Goal: Book appointment/travel/reservation

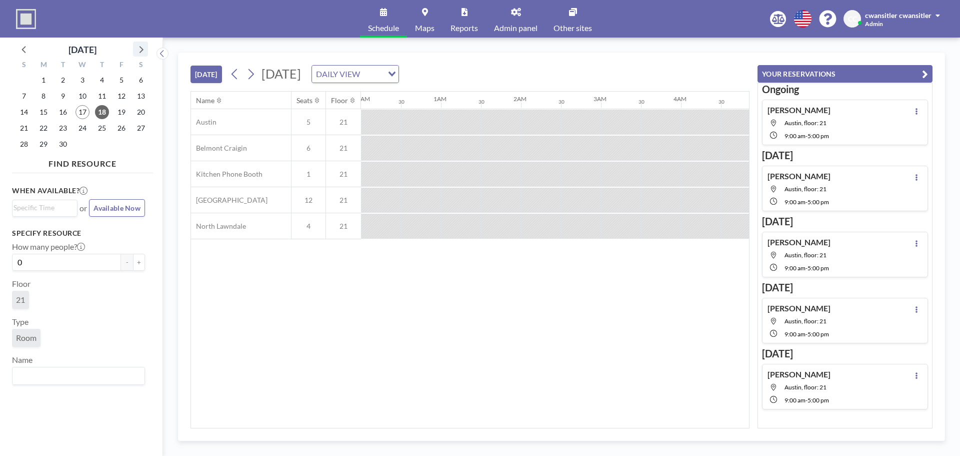
click at [144, 51] on icon at bounding box center [140, 49] width 13 height 13
click at [83, 99] on span "8" at bounding box center [83, 96] width 14 height 14
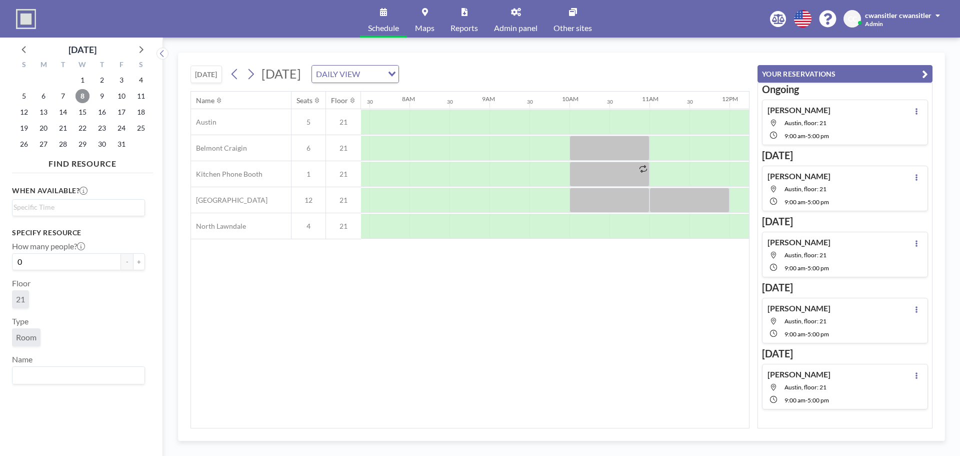
scroll to position [0, 600]
click at [694, 204] on div at bounding box center [681, 200] width 80 height 25
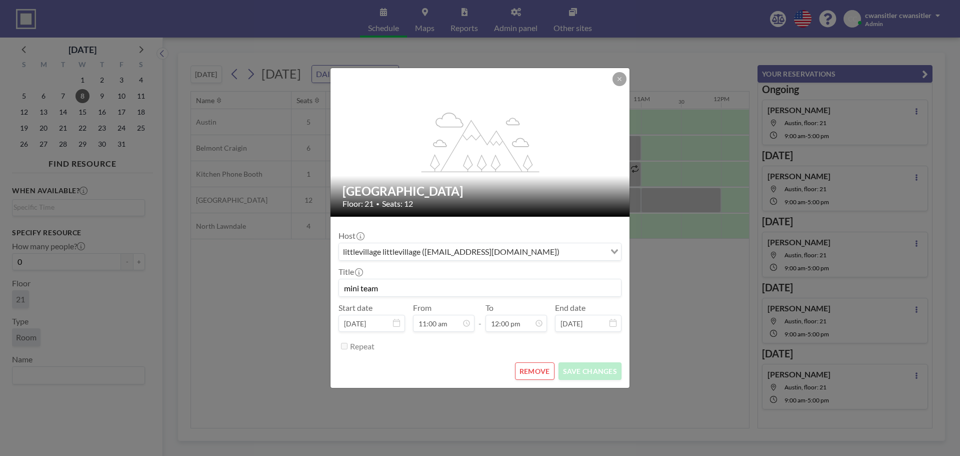
click at [534, 373] on button "REMOVE" at bounding box center [535, 371] width 40 height 18
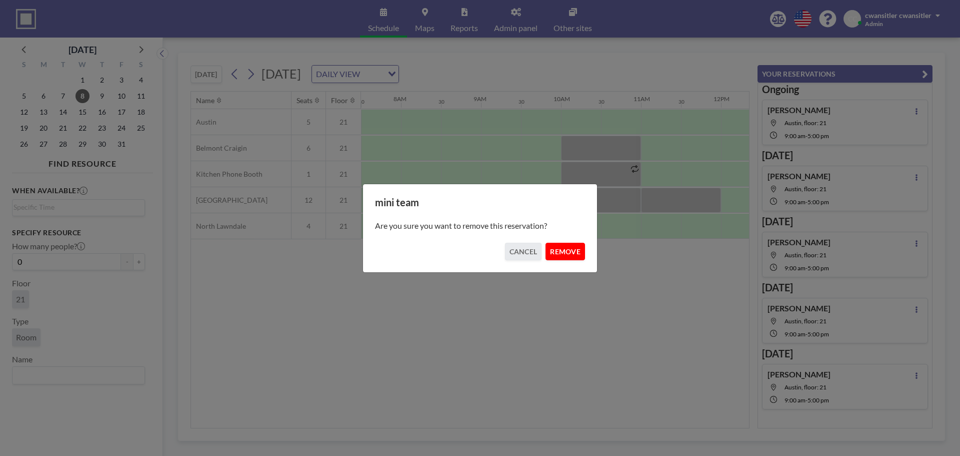
click at [573, 255] on button "REMOVE" at bounding box center [566, 252] width 40 height 18
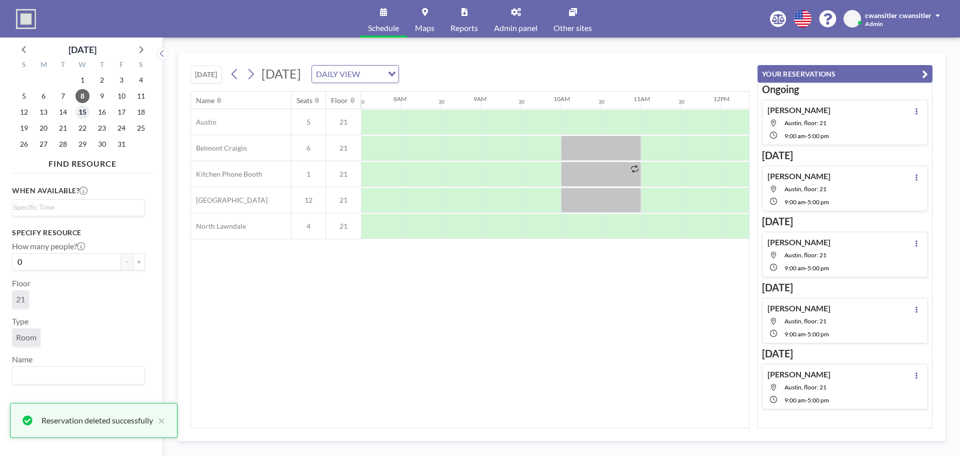
click at [84, 111] on span "15" at bounding box center [83, 112] width 14 height 14
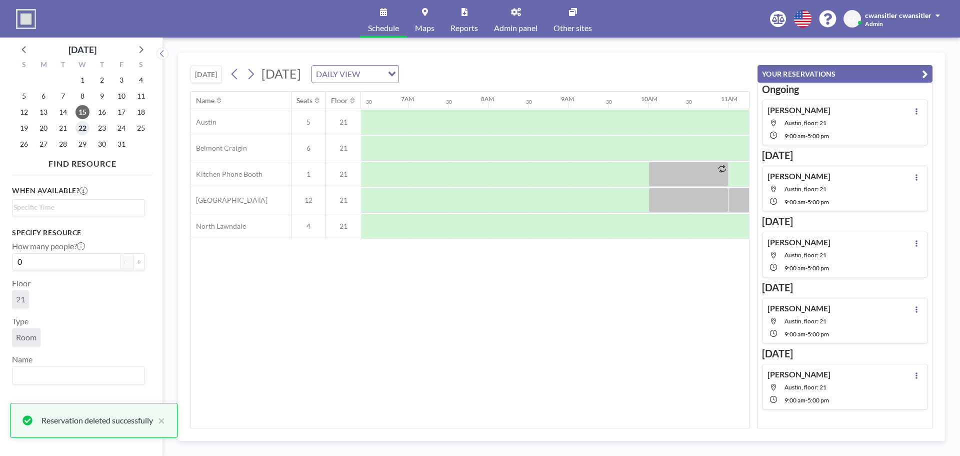
click at [86, 125] on span "22" at bounding box center [83, 128] width 14 height 14
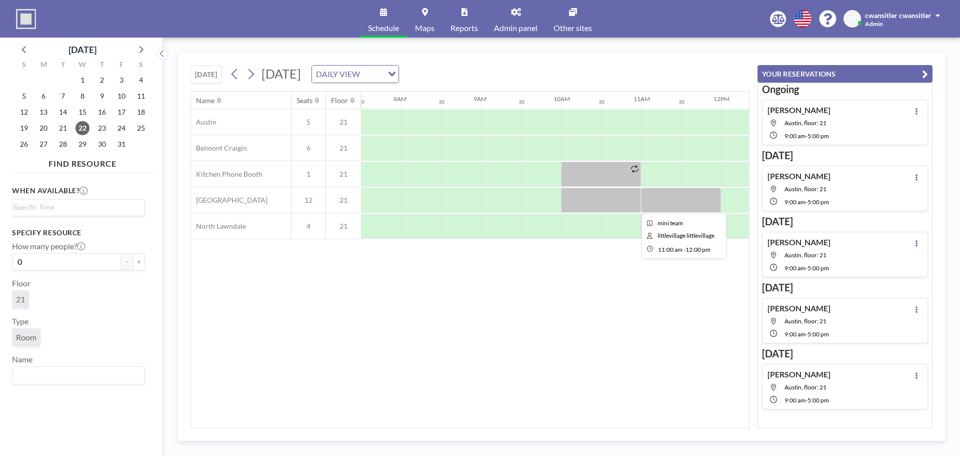
click at [683, 196] on div at bounding box center [681, 200] width 80 height 25
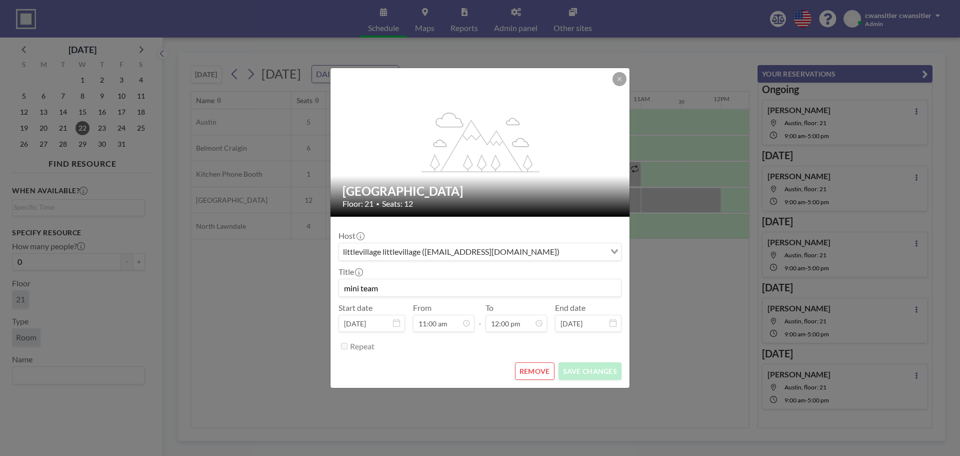
click at [528, 367] on button "REMOVE" at bounding box center [535, 371] width 40 height 18
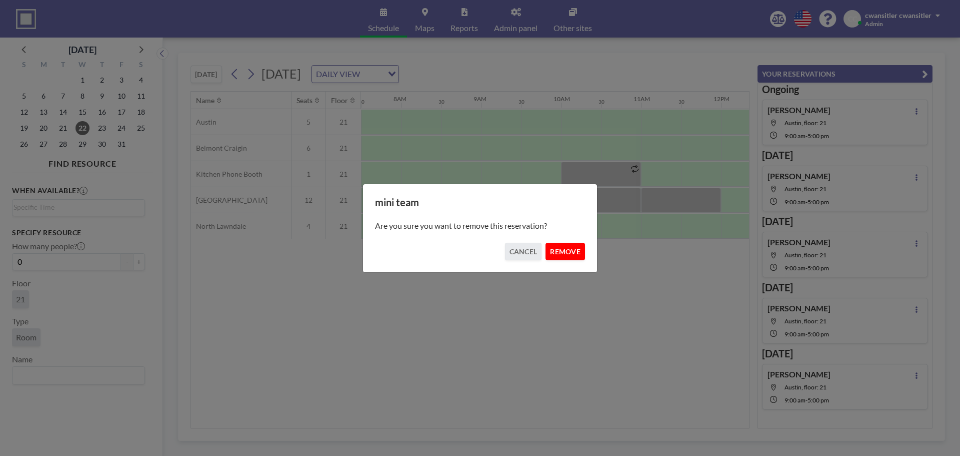
click at [562, 253] on button "REMOVE" at bounding box center [566, 252] width 40 height 18
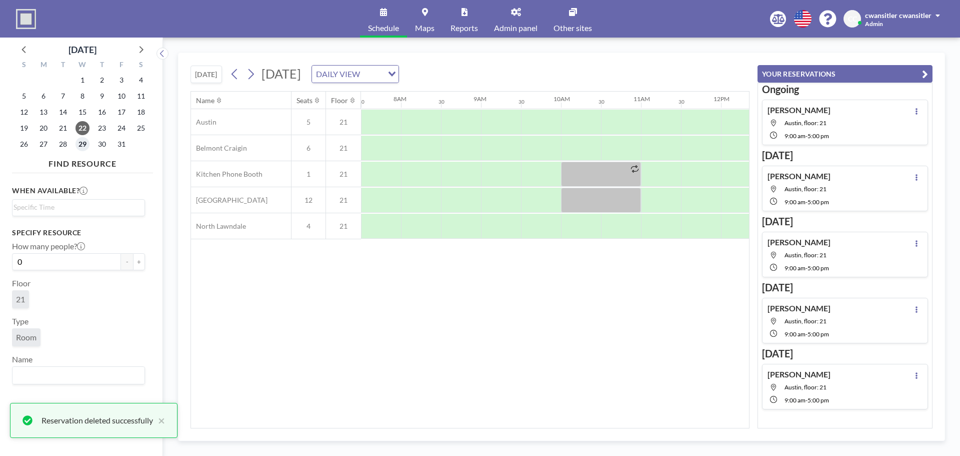
click at [84, 144] on span "29" at bounding box center [83, 144] width 14 height 14
click at [141, 47] on icon at bounding box center [142, 49] width 4 height 7
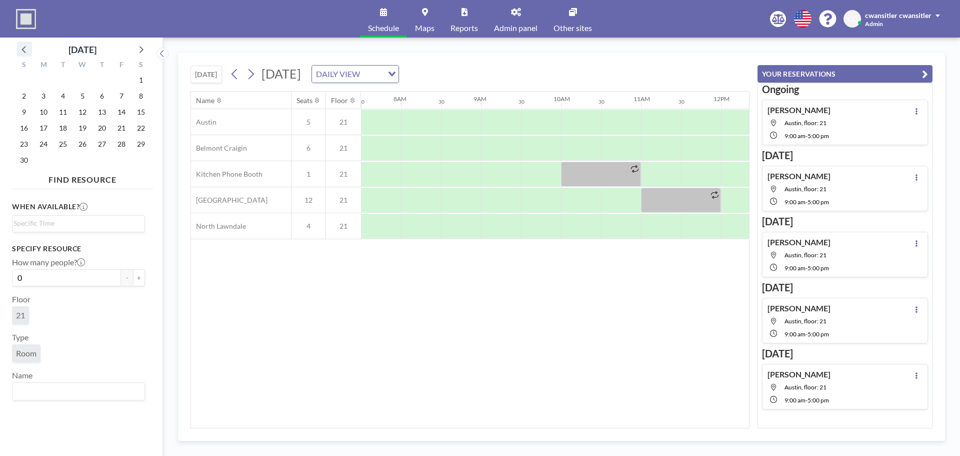
click at [22, 52] on icon at bounding box center [24, 49] width 13 height 13
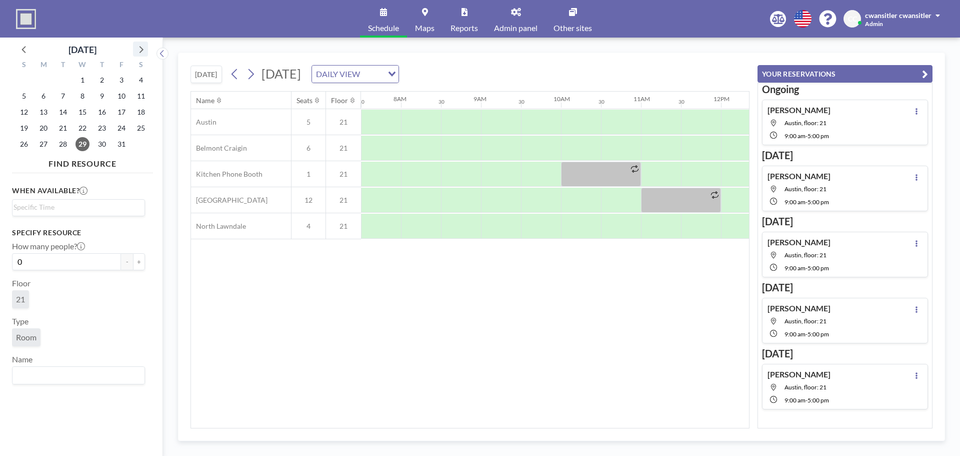
click at [143, 51] on icon at bounding box center [140, 49] width 13 height 13
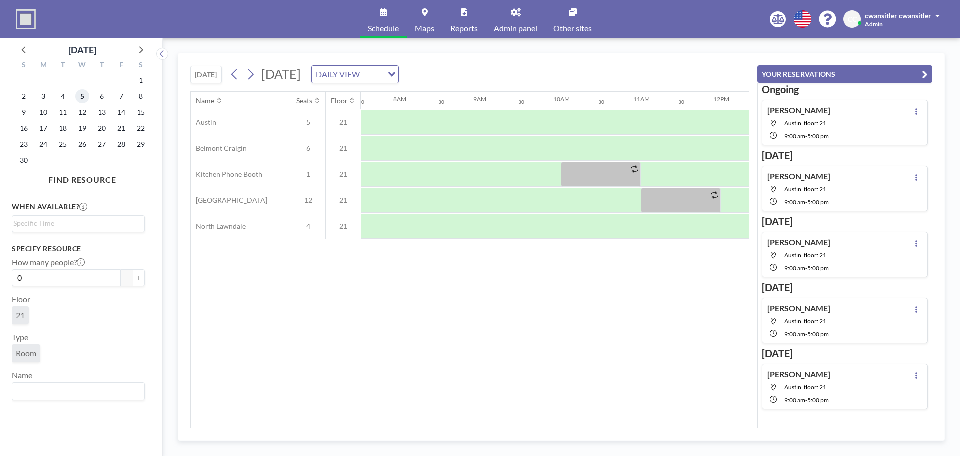
click at [81, 93] on span "5" at bounding box center [83, 96] width 14 height 14
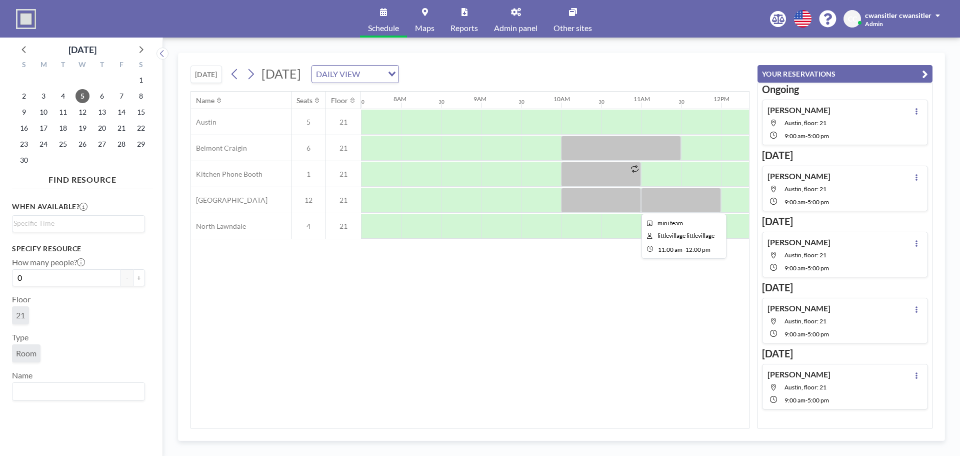
click at [668, 198] on div at bounding box center [681, 200] width 80 height 25
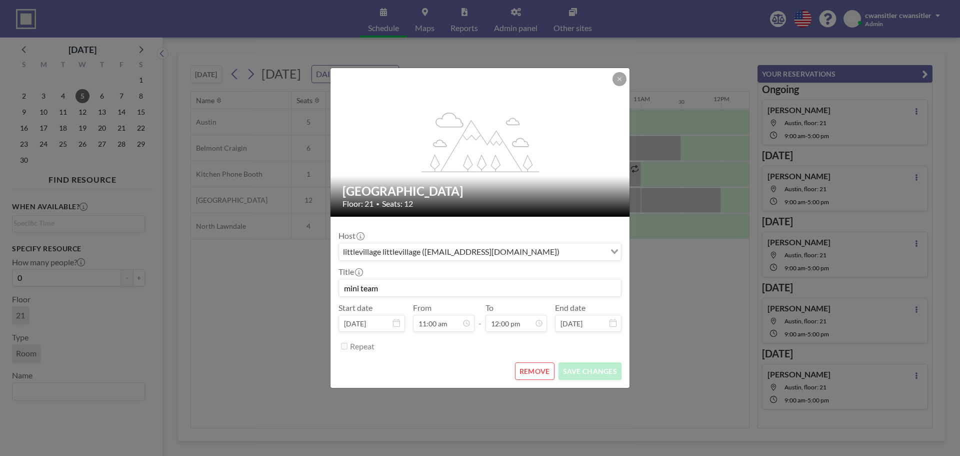
click at [538, 374] on button "REMOVE" at bounding box center [535, 371] width 40 height 18
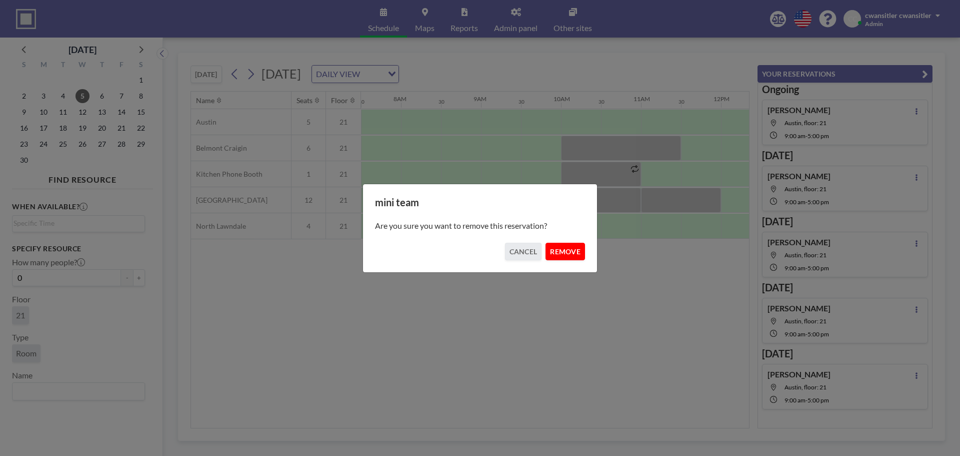
click at [570, 253] on button "REMOVE" at bounding box center [566, 252] width 40 height 18
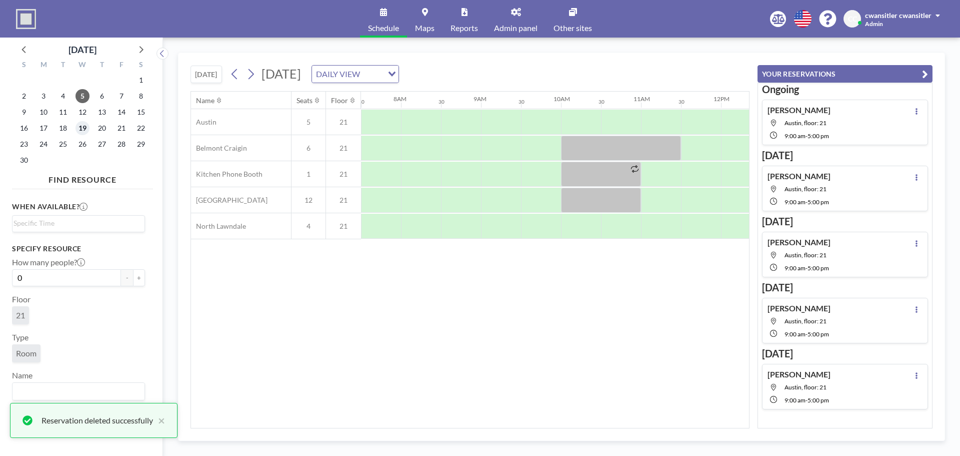
click at [80, 132] on span "19" at bounding box center [83, 128] width 14 height 14
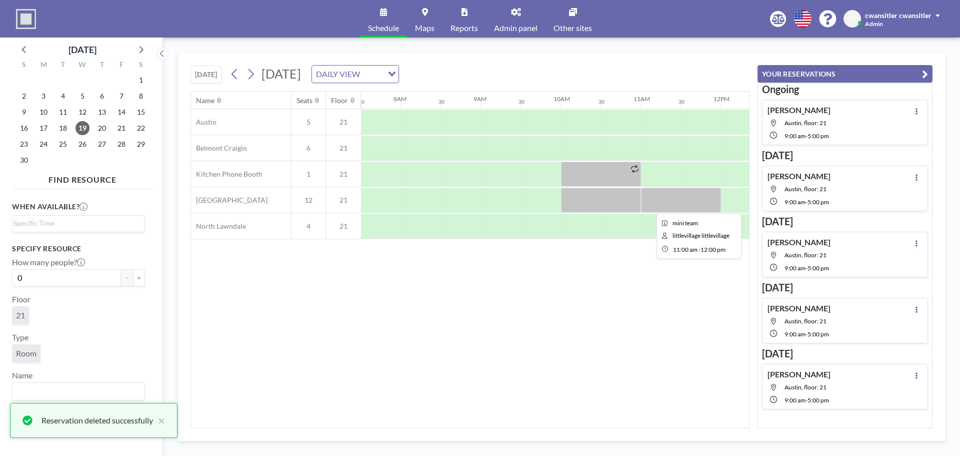
click at [669, 205] on div at bounding box center [681, 200] width 80 height 25
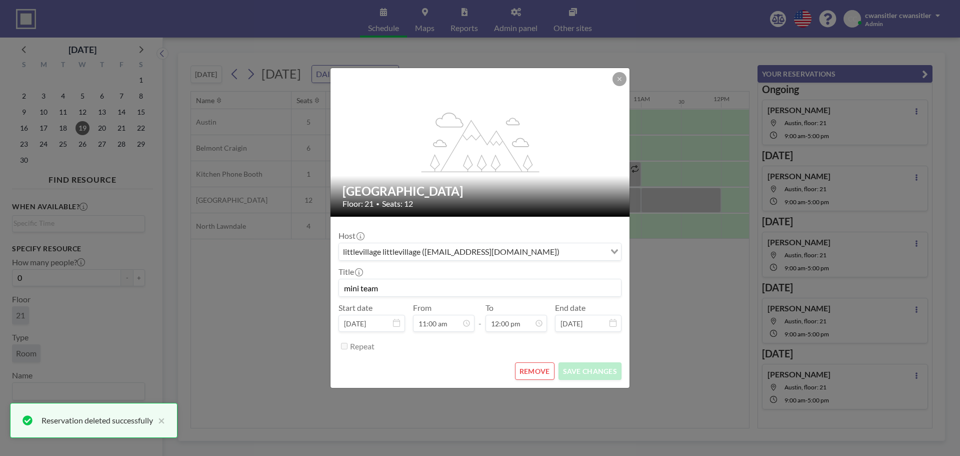
click at [544, 366] on button "REMOVE" at bounding box center [535, 371] width 40 height 18
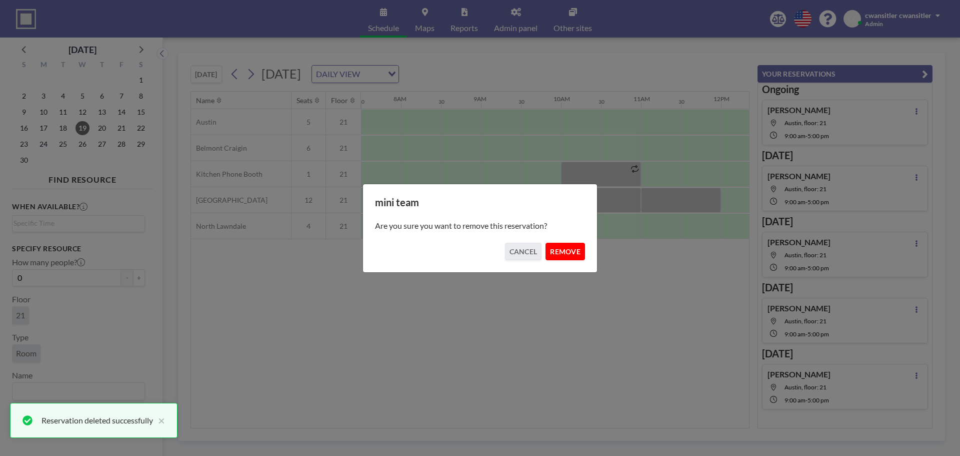
click at [560, 248] on button "REMOVE" at bounding box center [566, 252] width 40 height 18
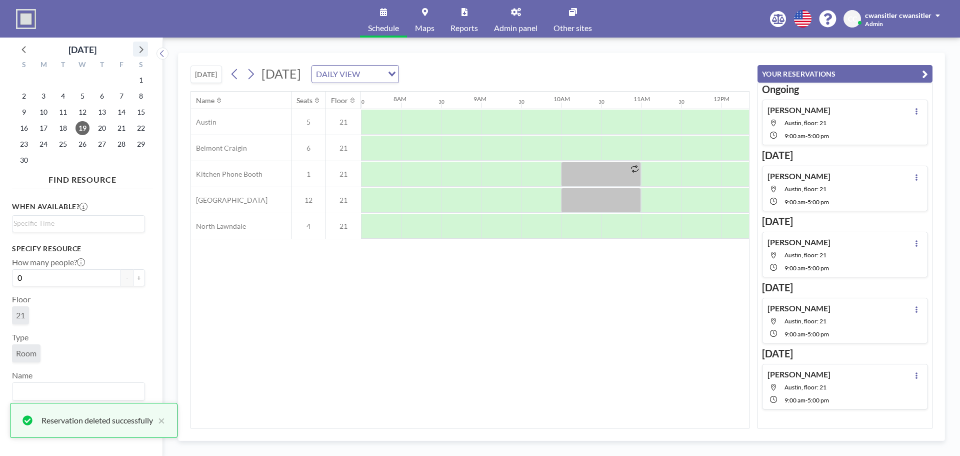
click at [145, 49] on icon at bounding box center [140, 49] width 13 height 13
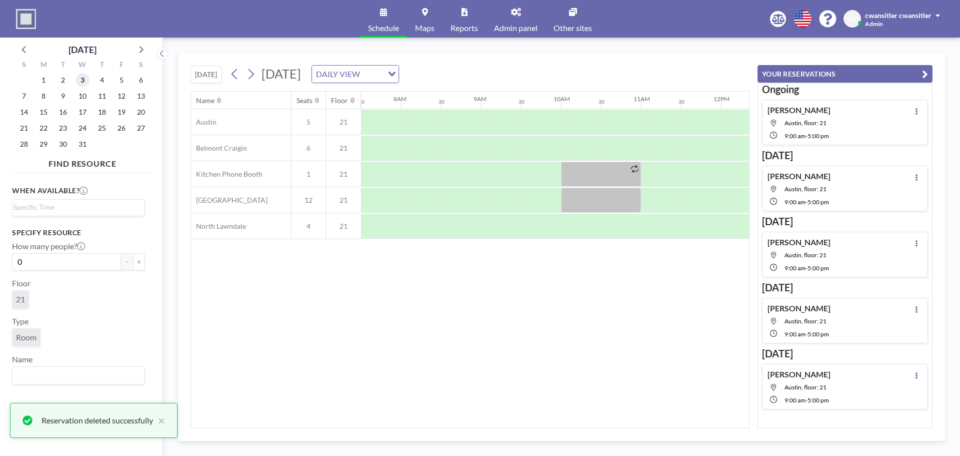
click at [87, 83] on span "3" at bounding box center [83, 80] width 14 height 14
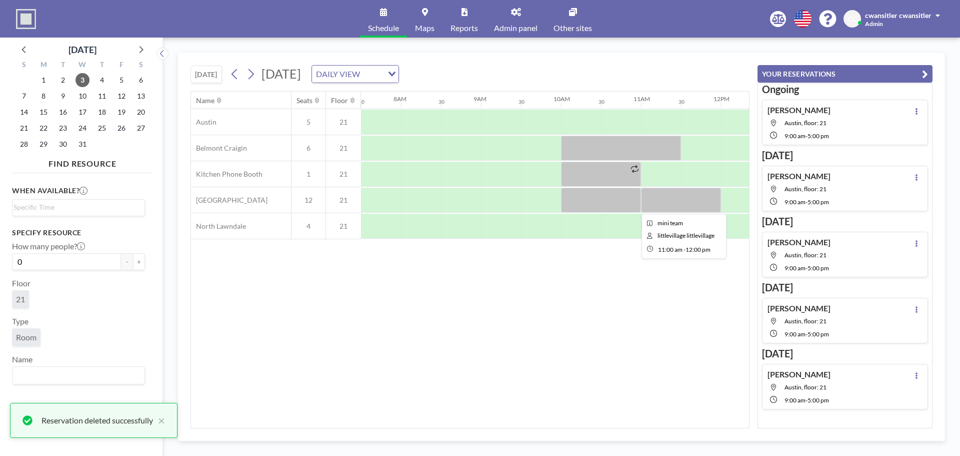
click at [681, 196] on div at bounding box center [681, 200] width 80 height 25
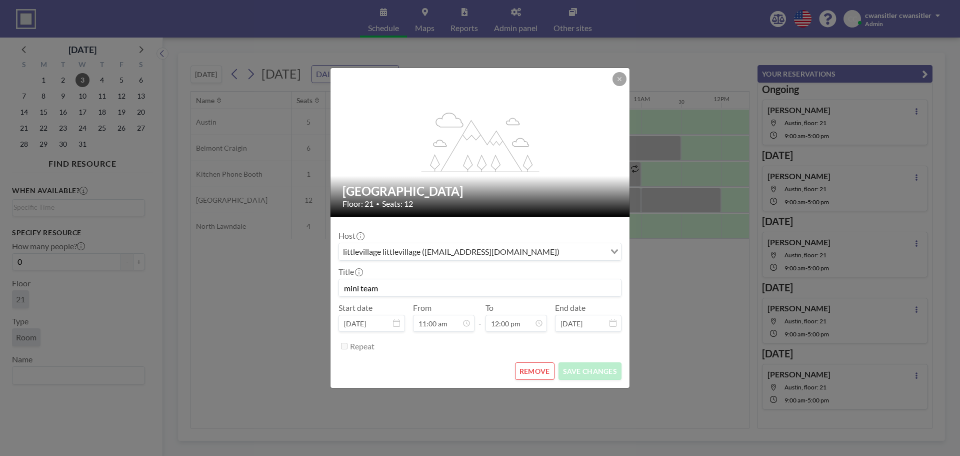
click at [539, 375] on button "REMOVE" at bounding box center [535, 371] width 40 height 18
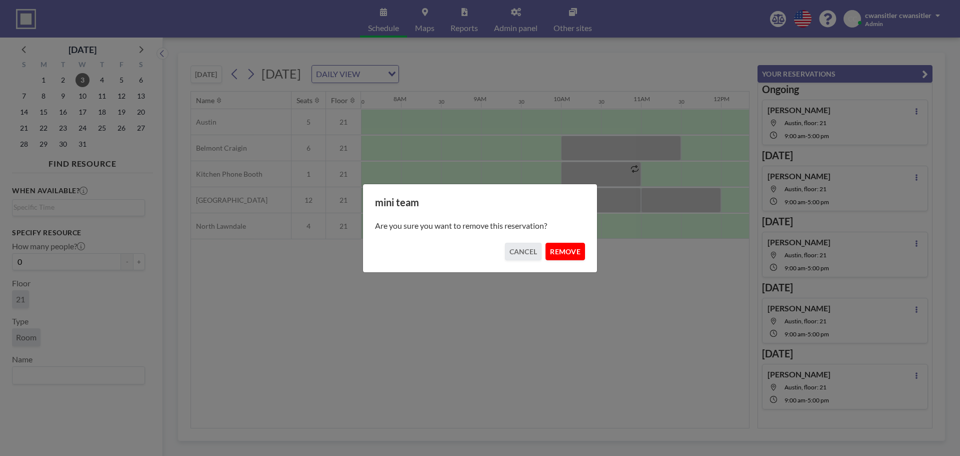
click at [568, 252] on button "REMOVE" at bounding box center [566, 252] width 40 height 18
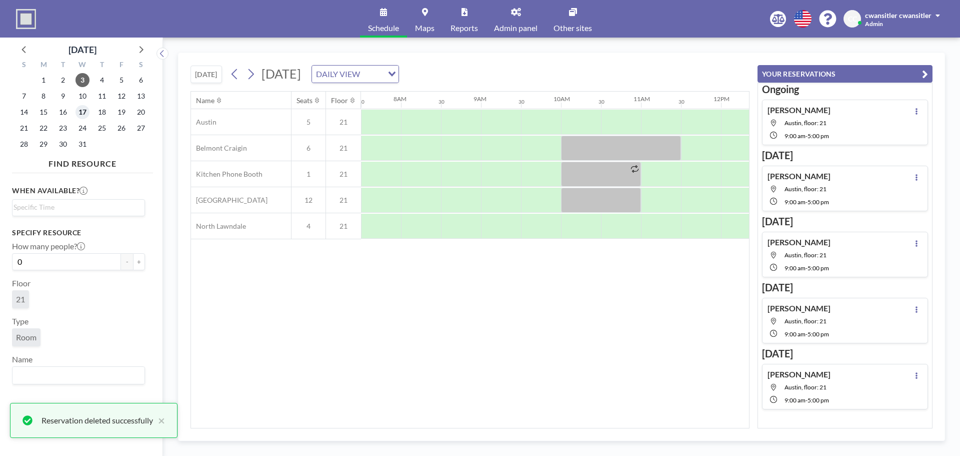
click at [83, 116] on span "17" at bounding box center [83, 112] width 14 height 14
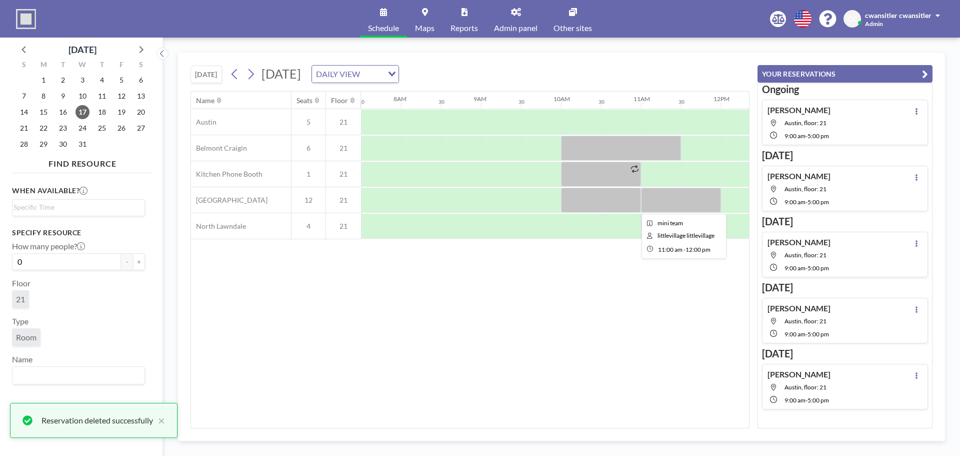
click at [686, 201] on div at bounding box center [681, 200] width 80 height 25
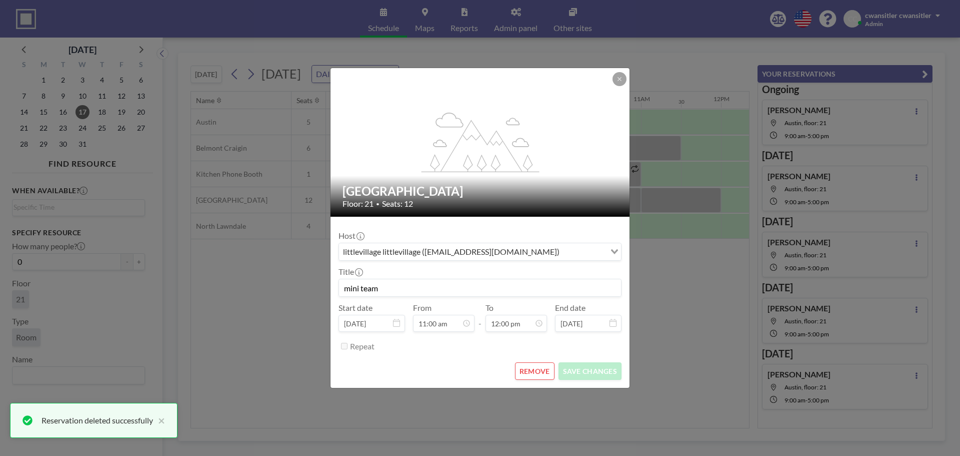
click at [539, 366] on button "REMOVE" at bounding box center [535, 371] width 40 height 18
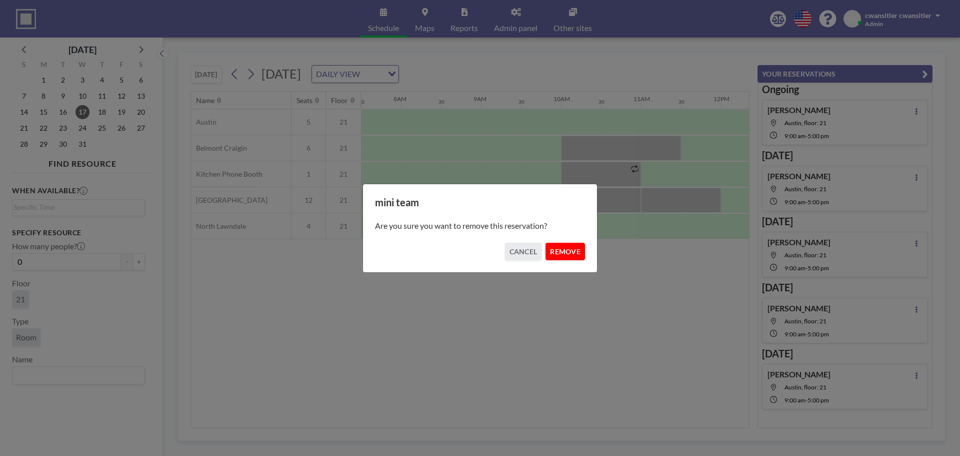
click at [567, 250] on button "REMOVE" at bounding box center [566, 252] width 40 height 18
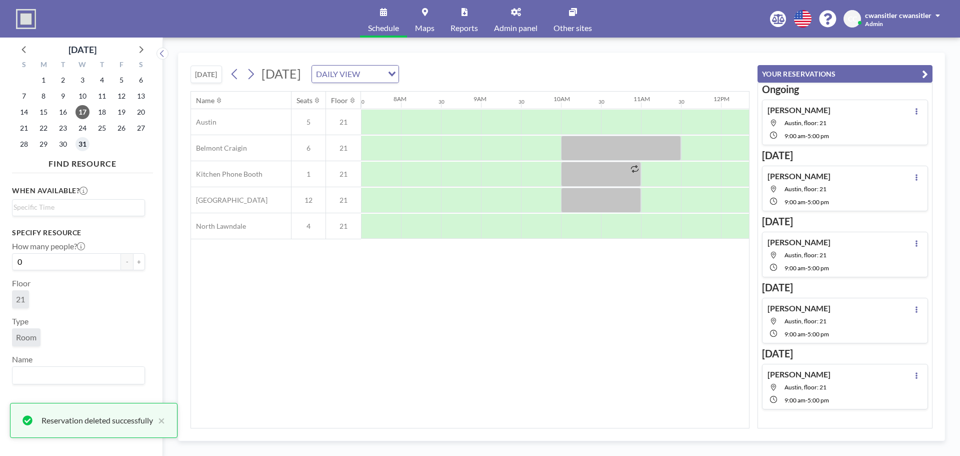
click at [82, 143] on span "31" at bounding box center [83, 144] width 14 height 14
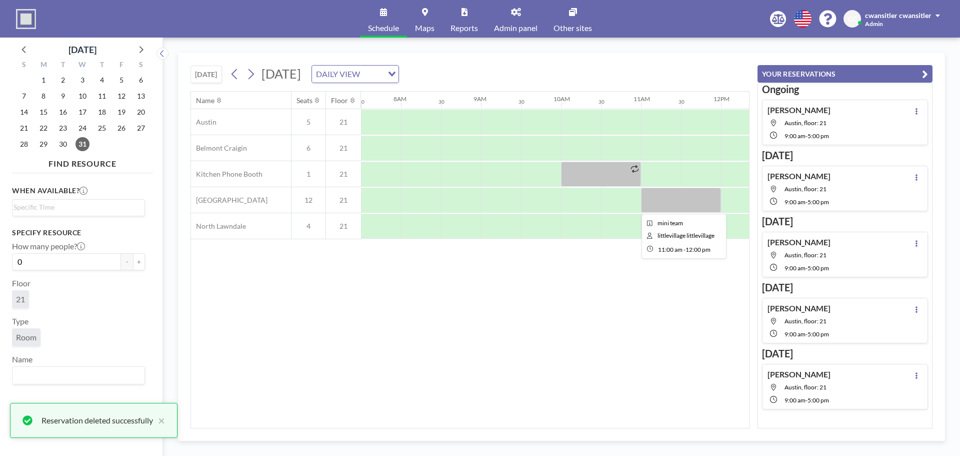
click at [677, 202] on div at bounding box center [681, 200] width 80 height 25
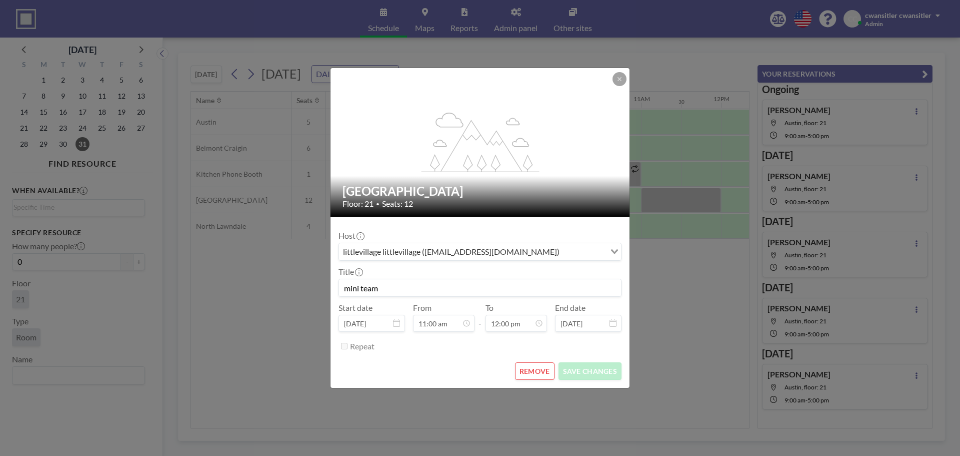
click at [545, 368] on button "REMOVE" at bounding box center [535, 371] width 40 height 18
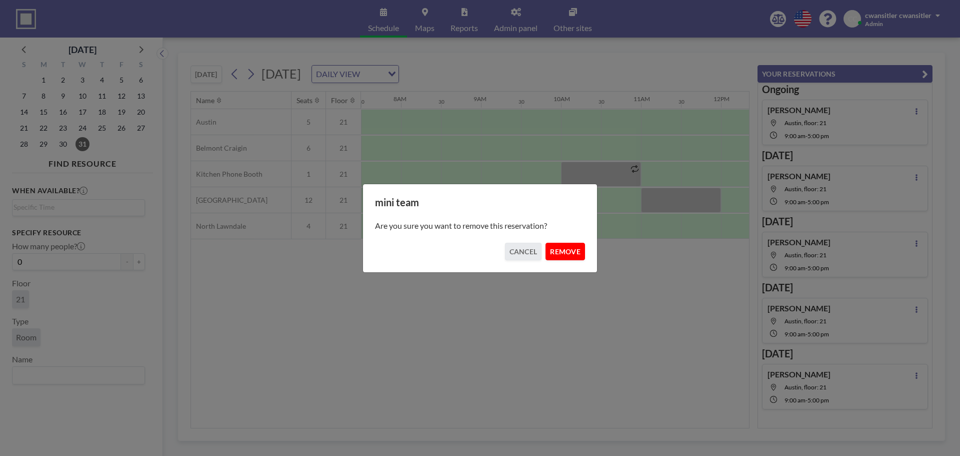
click at [575, 255] on button "REMOVE" at bounding box center [566, 252] width 40 height 18
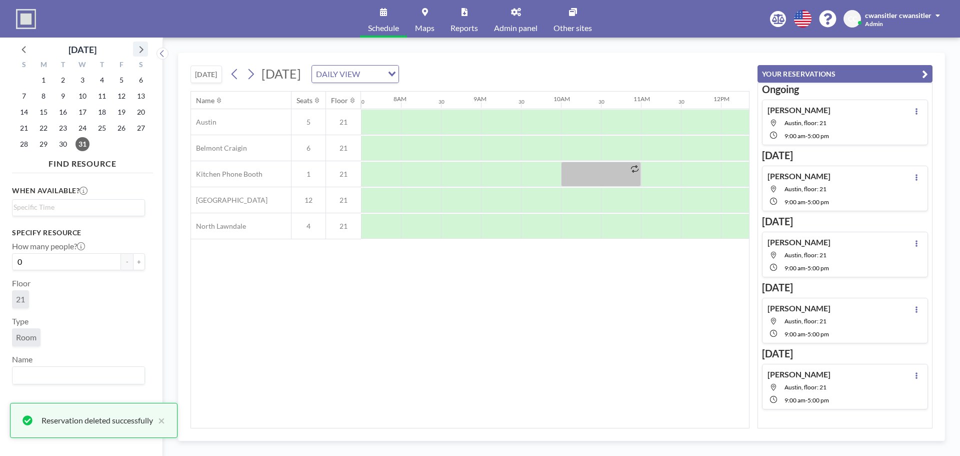
click at [145, 52] on icon at bounding box center [140, 49] width 13 height 13
click at [81, 96] on span "7" at bounding box center [83, 96] width 14 height 14
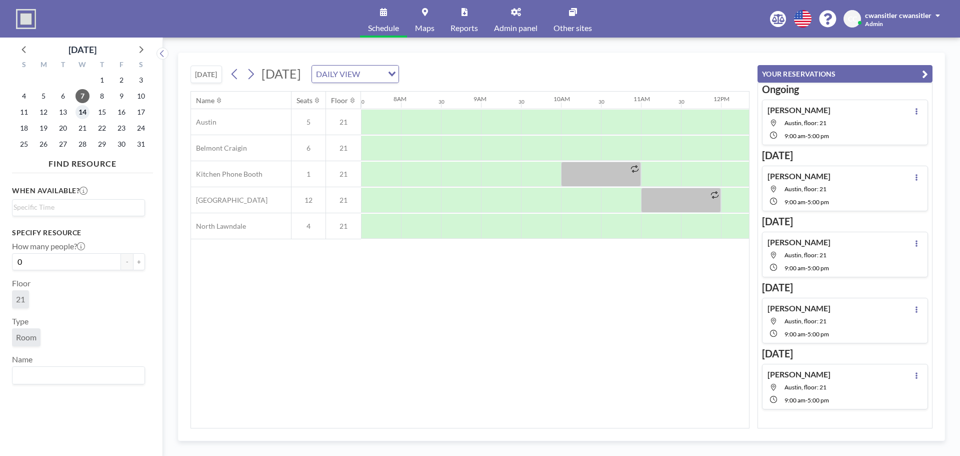
click at [86, 114] on span "14" at bounding box center [83, 112] width 14 height 14
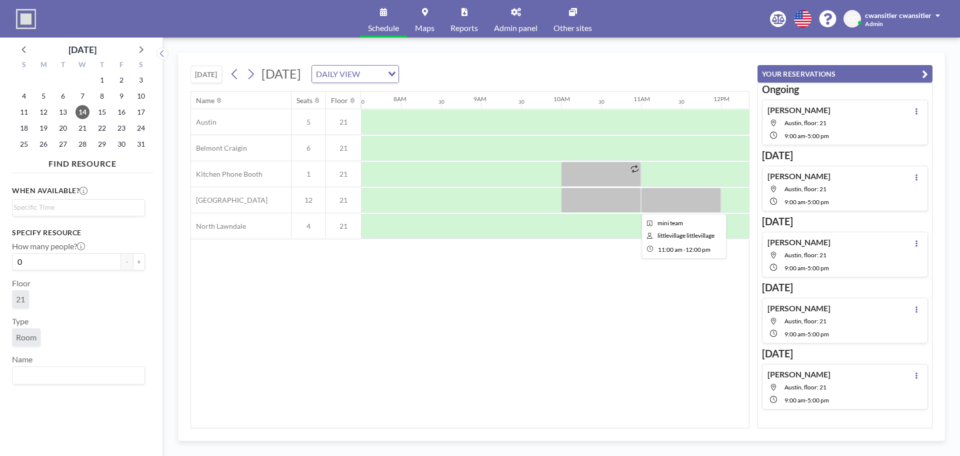
click at [695, 210] on div at bounding box center [681, 200] width 80 height 25
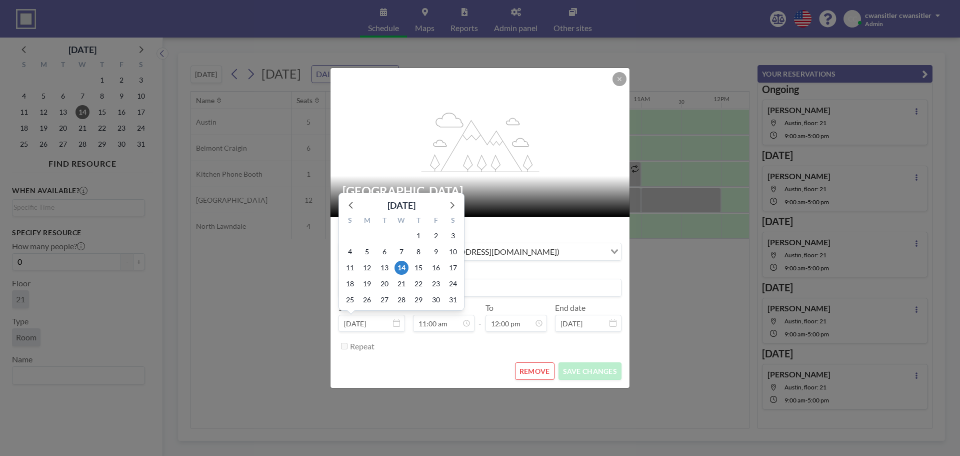
scroll to position [392, 0]
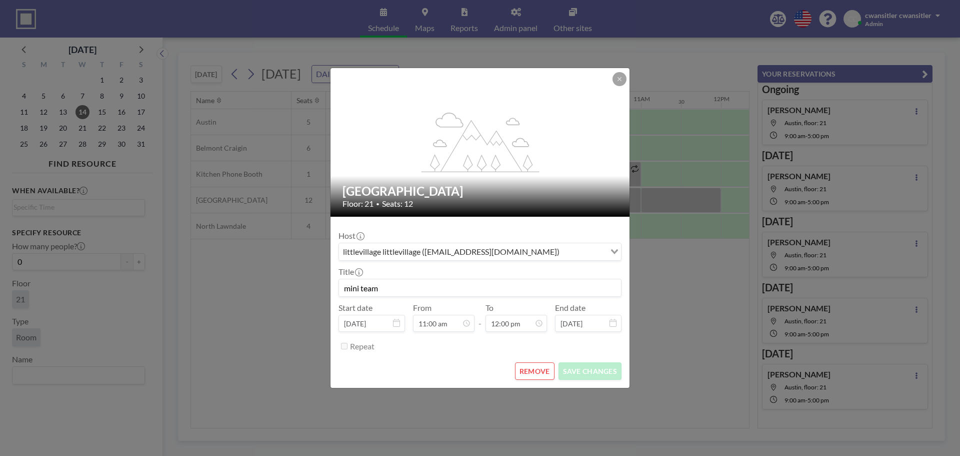
click at [536, 373] on button "REMOVE" at bounding box center [535, 371] width 40 height 18
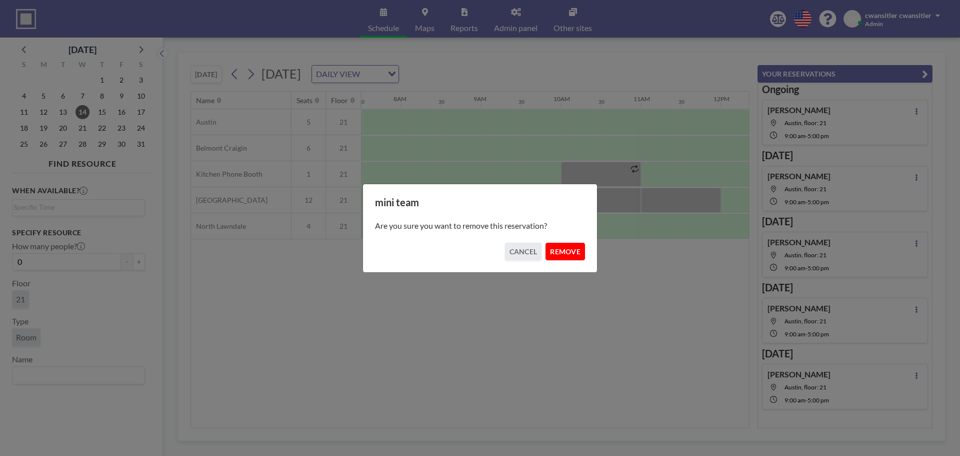
click at [569, 256] on button "REMOVE" at bounding box center [566, 252] width 40 height 18
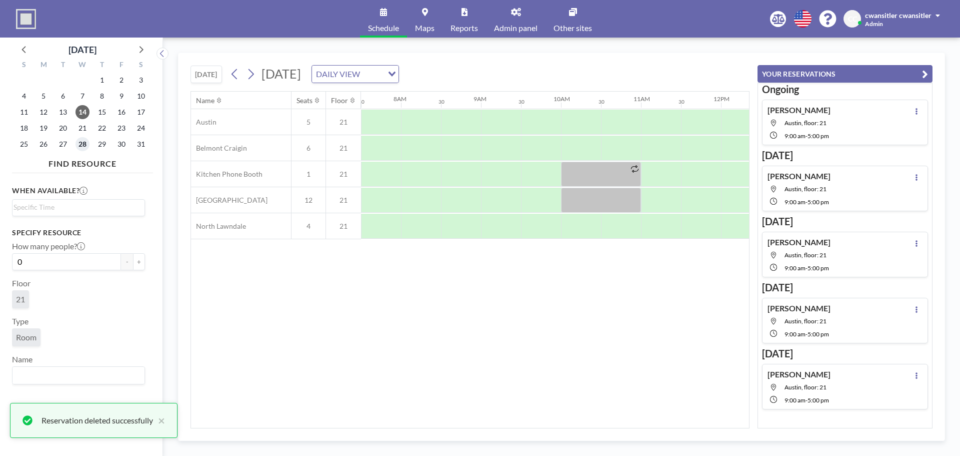
click at [85, 142] on span "28" at bounding box center [83, 144] width 14 height 14
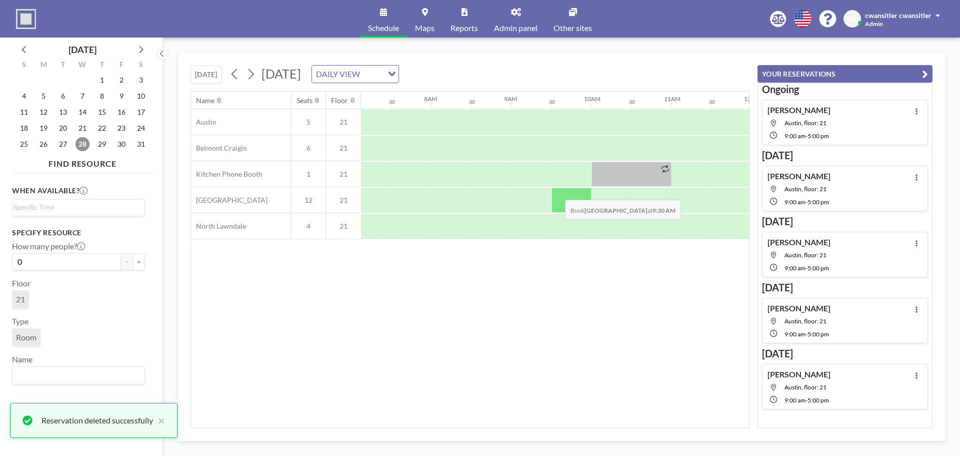
scroll to position [0, 600]
click at [84, 111] on span "14" at bounding box center [83, 112] width 14 height 14
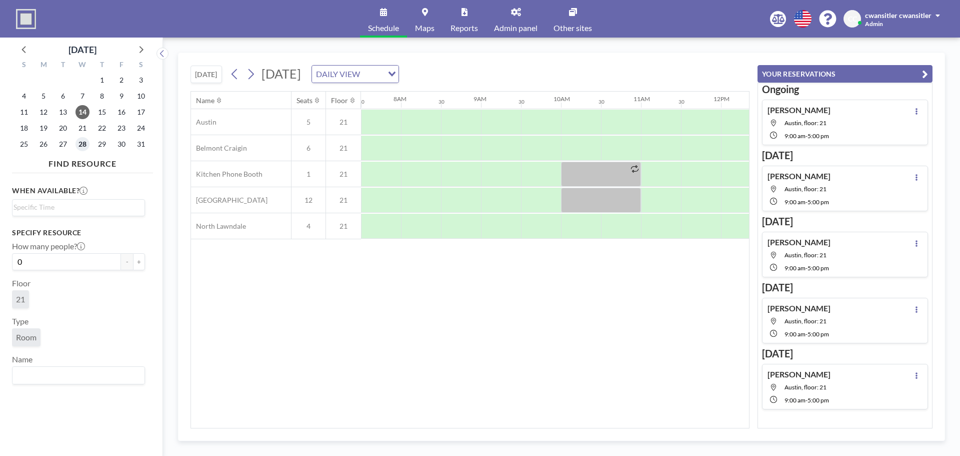
click at [85, 141] on span "28" at bounding box center [83, 144] width 14 height 14
click at [140, 53] on icon at bounding box center [142, 49] width 4 height 7
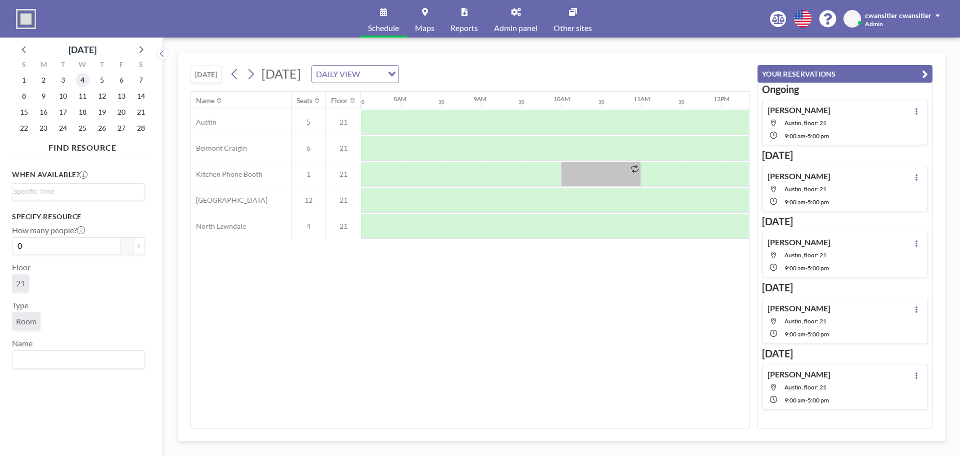
click at [83, 85] on span "4" at bounding box center [83, 80] width 14 height 14
click at [87, 97] on span "11" at bounding box center [83, 96] width 14 height 14
